Goal: Task Accomplishment & Management: Manage account settings

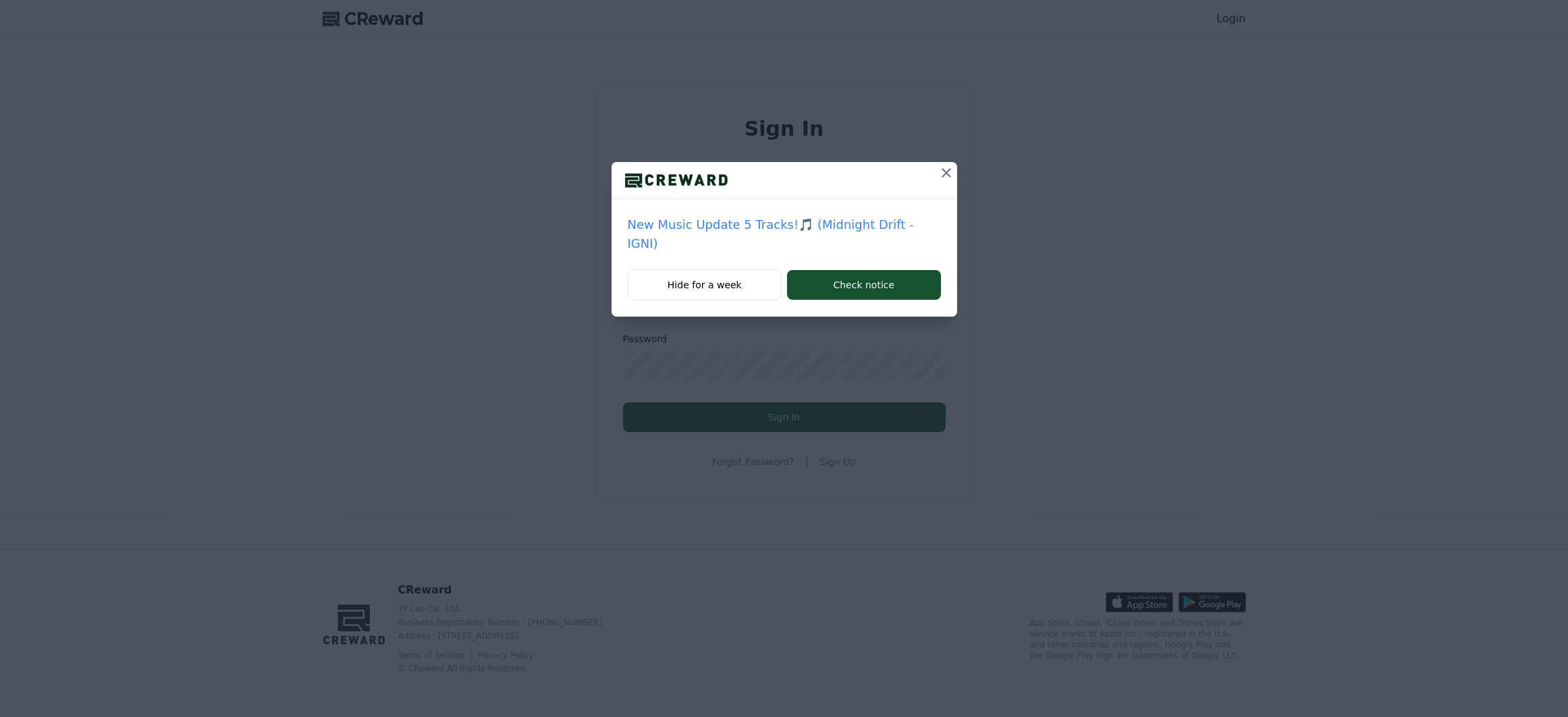
click at [943, 174] on icon at bounding box center [946, 173] width 16 height 16
click at [722, 288] on button "Hide for a week" at bounding box center [705, 285] width 155 height 31
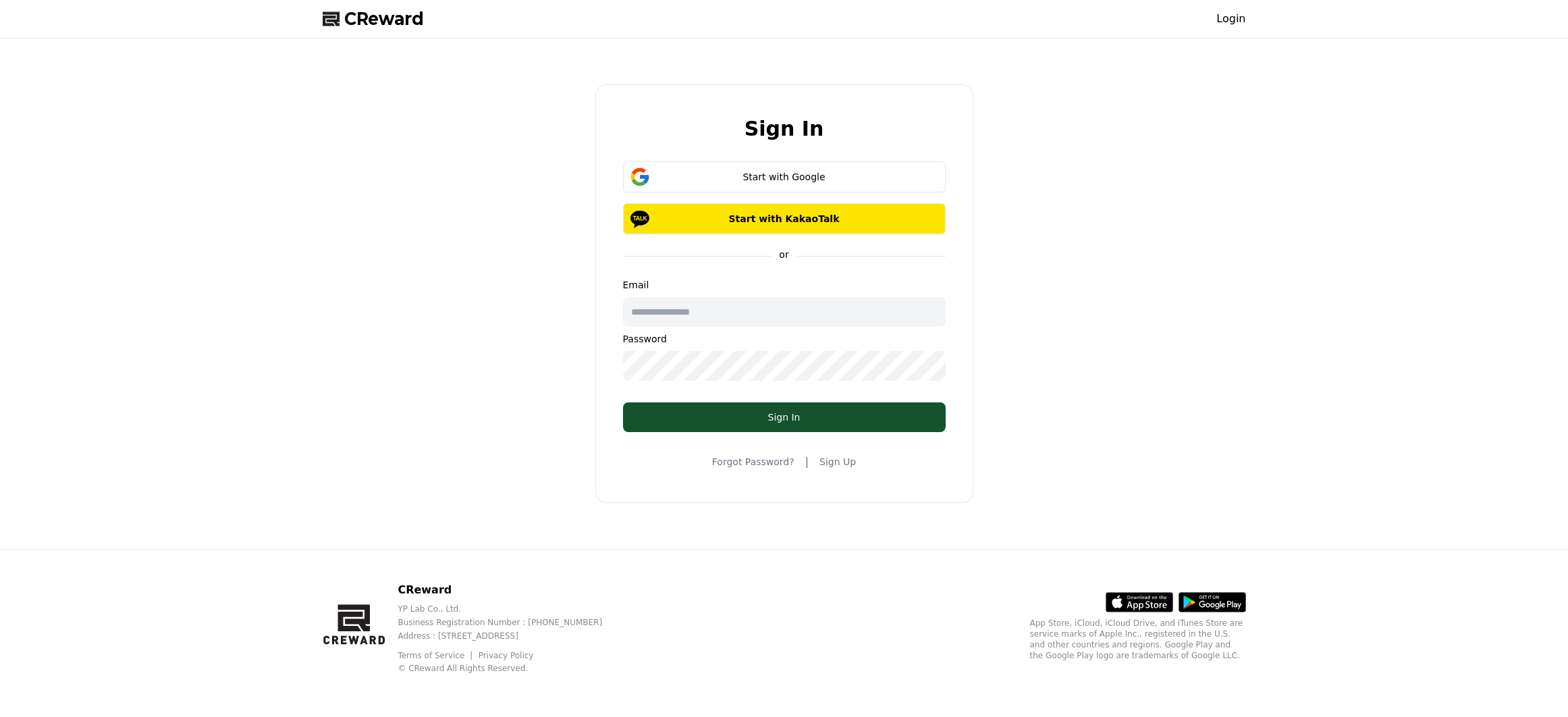
click at [736, 306] on input "text" at bounding box center [784, 312] width 323 height 30
click at [712, 317] on input "text" at bounding box center [784, 312] width 323 height 30
click at [1203, 353] on div "Sign In Start with Google Start with KakaoTalk or Email Password Sign In Forgot…" at bounding box center [784, 293] width 934 height 499
click at [433, 592] on p "CReward" at bounding box center [510, 589] width 226 height 16
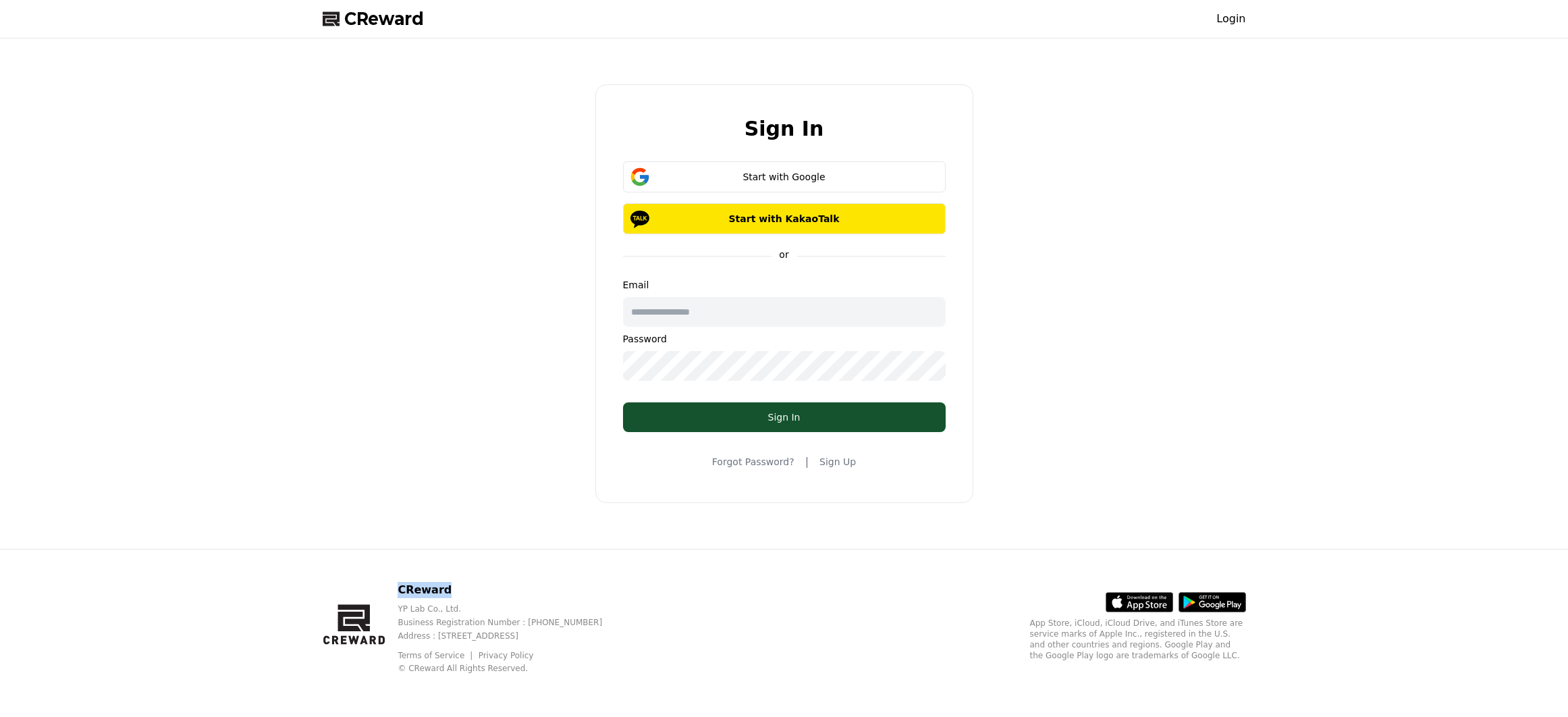
drag, startPoint x: 404, startPoint y: 607, endPoint x: 796, endPoint y: 634, distance: 392.9
click at [796, 634] on div "CReward YP Lab Co., Ltd. Business Registration Number : [PHONE_NUMBER] Address …" at bounding box center [784, 633] width 945 height 168
click at [796, 577] on div "CReward YP Lab Co., Ltd. Business Registration Number : [PHONE_NUMBER] Address …" at bounding box center [784, 633] width 945 height 168
